Goal: Task Accomplishment & Management: Manage account settings

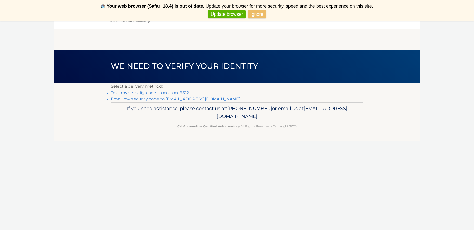
click at [169, 91] on link "Text my security code to xxx-xxx-9512" at bounding box center [150, 93] width 78 height 5
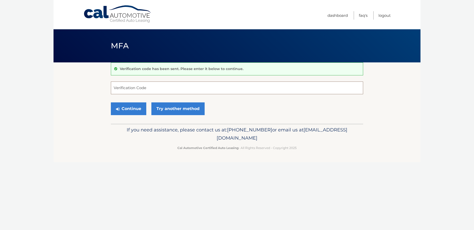
click at [157, 91] on input "Verification Code" at bounding box center [237, 88] width 253 height 13
type input "993532"
click at [131, 106] on button "Continue" at bounding box center [128, 109] width 35 height 13
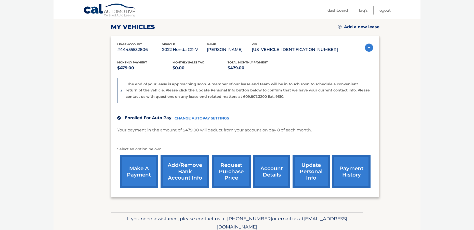
scroll to position [70, 0]
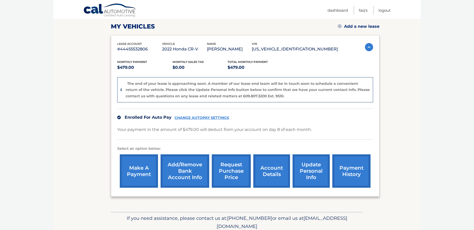
click at [228, 172] on link "request purchase price" at bounding box center [231, 171] width 39 height 33
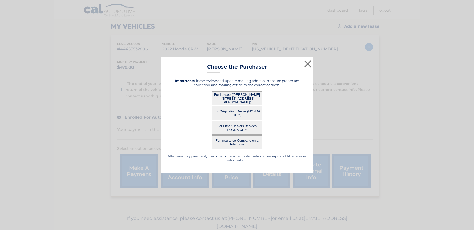
click at [237, 99] on button "For Lessee ([PERSON_NAME] - [STREET_ADDRESS][PERSON_NAME])" at bounding box center [237, 99] width 51 height 14
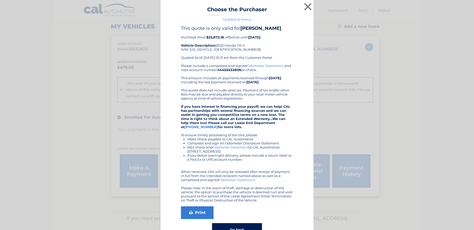
click at [241, 96] on div "Please include a completed and signed Odometer Statement , and note account num…" at bounding box center [237, 133] width 112 height 139
click at [200, 214] on link "Print" at bounding box center [197, 213] width 33 height 13
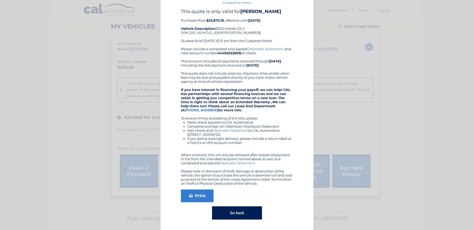
scroll to position [17, 0]
drag, startPoint x: 241, startPoint y: 208, endPoint x: 236, endPoint y: 204, distance: 6.2
click at [241, 208] on button "Go back" at bounding box center [237, 213] width 50 height 13
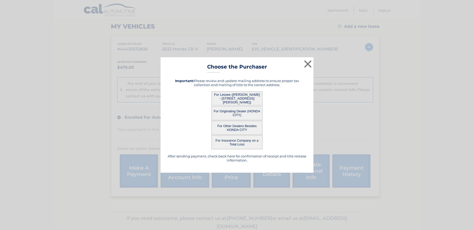
click at [247, 111] on button "For Originating Dealer (HONDA CITY)" at bounding box center [237, 113] width 51 height 14
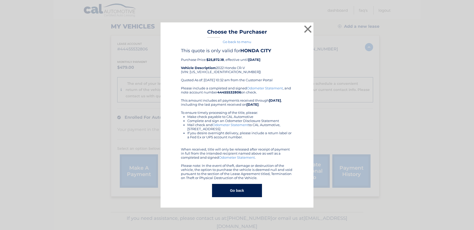
click at [239, 115] on li "Make check payable to CAL Automotive" at bounding box center [240, 117] width 106 height 4
click at [236, 190] on button "Go back" at bounding box center [237, 190] width 50 height 13
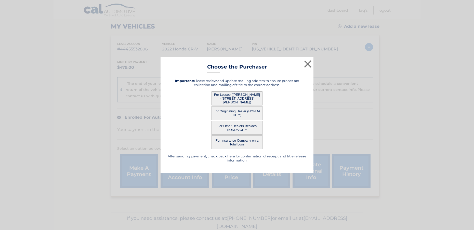
click at [231, 126] on button "For Other Dealers Besides HONDA CITY" at bounding box center [237, 128] width 51 height 14
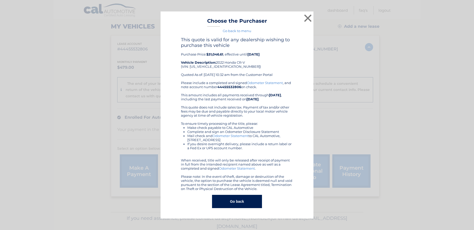
click at [257, 33] on div "× Choose the Purchaser Go back to menu After sending payment, check back here f…" at bounding box center [237, 114] width 153 height 207
click at [240, 73] on div "This quote is valid for any dealership wishing to purchase this vehicle Purchas…" at bounding box center [237, 59] width 112 height 44
click at [233, 24] on h3 "Choose the Purchaser" at bounding box center [237, 22] width 60 height 9
click at [251, 201] on button "Go back" at bounding box center [237, 201] width 50 height 13
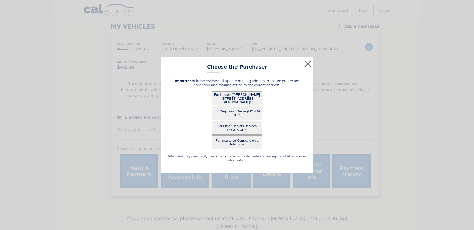
click at [235, 128] on button "For Other Dealers Besides HONDA CITY" at bounding box center [237, 128] width 51 height 14
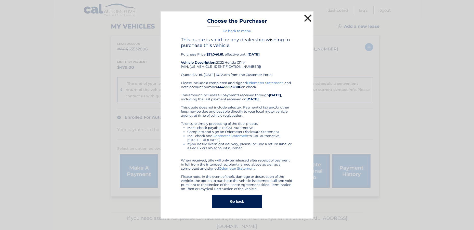
click at [309, 18] on button "×" at bounding box center [308, 18] width 10 height 10
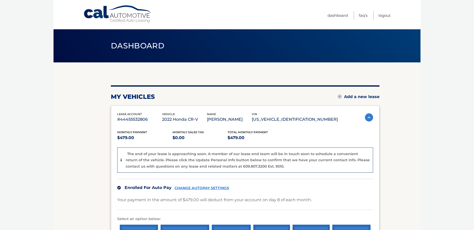
click at [133, 17] on link "Cal Automotive" at bounding box center [117, 14] width 69 height 18
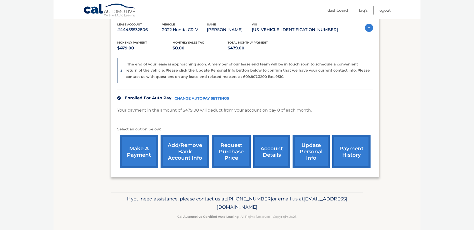
scroll to position [90, 0]
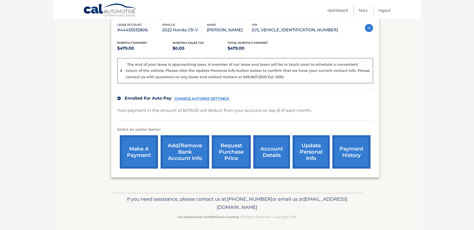
click at [266, 155] on link "account details" at bounding box center [272, 151] width 37 height 33
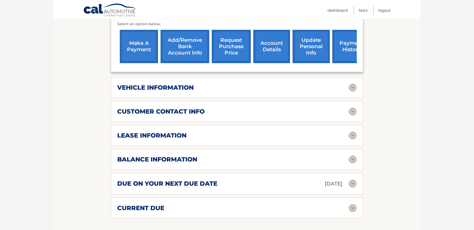
scroll to position [171, 0]
click at [354, 157] on img at bounding box center [353, 159] width 8 height 8
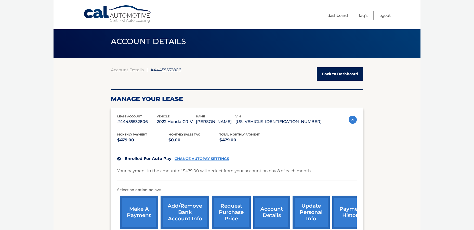
scroll to position [3, 0]
